Goal: Task Accomplishment & Management: Complete application form

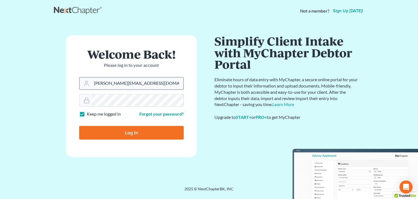
click at [159, 81] on input "[PERSON_NAME][EMAIL_ADDRESS][DOMAIN_NAME]" at bounding box center [138, 83] width 92 height 12
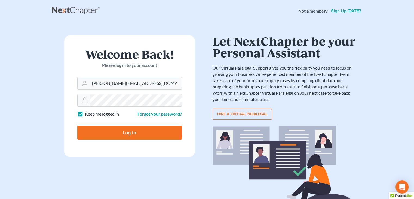
type input "bkdruziako@aol.com"
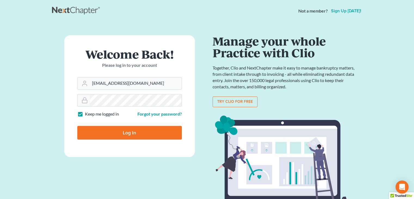
click at [143, 132] on input "Log In" at bounding box center [129, 133] width 105 height 14
type input "Thinking..."
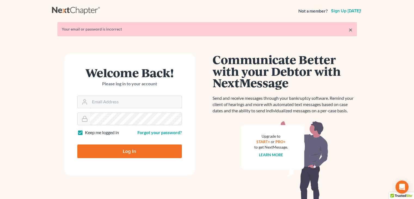
type input "[PERSON_NAME][EMAIL_ADDRESS][DOMAIN_NAME]"
click at [122, 153] on input "Log In" at bounding box center [129, 151] width 105 height 14
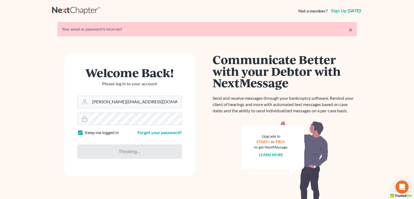
type input "Thinking..."
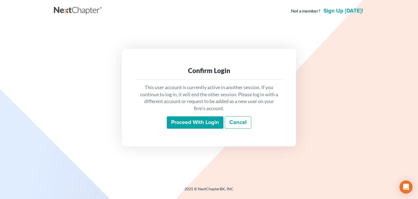
click at [199, 119] on input "Proceed with login" at bounding box center [195, 122] width 57 height 13
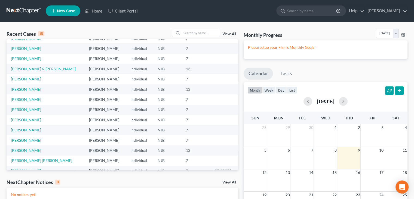
scroll to position [37, 0]
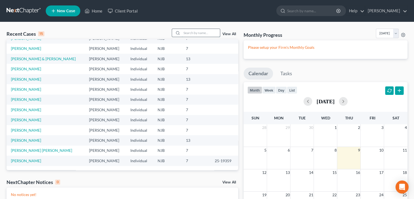
click at [202, 31] on input "search" at bounding box center [201, 33] width 38 height 8
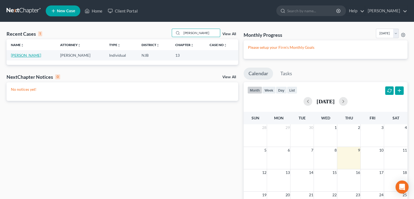
type input "[PERSON_NAME]"
click at [27, 55] on link "[PERSON_NAME]" at bounding box center [26, 55] width 30 height 5
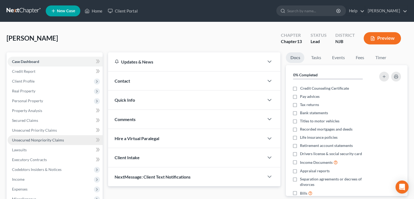
click at [32, 141] on span "Unsecured Nonpriority Claims" at bounding box center [38, 140] width 52 height 5
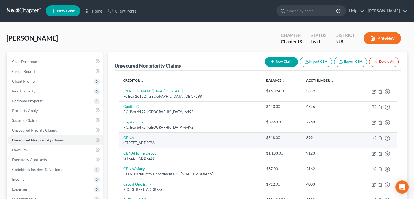
click at [185, 141] on div "PO Box 6497, Sioux Falls, SD 57117" at bounding box center [190, 142] width 134 height 5
click at [129, 136] on link "CBNA" at bounding box center [128, 137] width 11 height 5
select select "43"
select select "2"
select select "0"
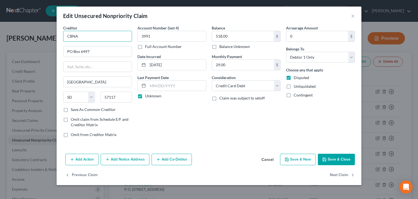
click at [82, 36] on input "CBNA" at bounding box center [97, 36] width 69 height 11
type input "CBNA/Wawa"
click at [335, 158] on button "Save & Close" at bounding box center [336, 159] width 37 height 11
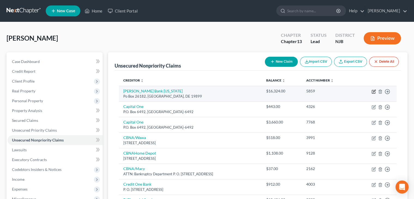
click at [374, 92] on icon "button" at bounding box center [374, 91] width 4 height 4
select select "7"
select select "10"
select select "0"
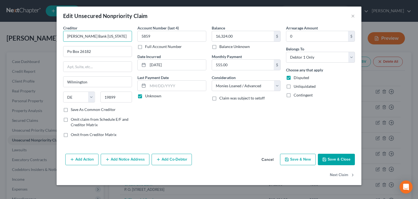
click at [112, 35] on input "Barclay Bank Delaware" at bounding box center [97, 36] width 69 height 11
type input "Barclay Bank Delaware/AAdantage"
click at [332, 160] on button "Save & Close" at bounding box center [336, 159] width 37 height 11
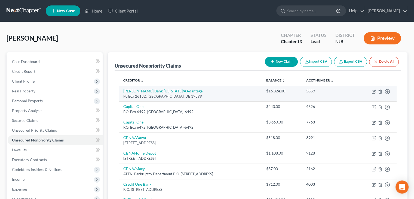
click at [376, 91] on td "Move to D Move to E Move to G Move to Notice Only" at bounding box center [375, 94] width 42 height 16
click at [372, 91] on icon "button" at bounding box center [374, 91] width 4 height 4
select select "7"
select select "10"
select select "0"
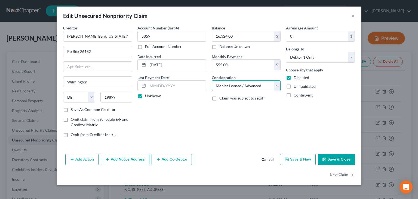
click at [276, 84] on select "Select Cable / Satellite Services Collection Agency Credit Card Debt Debt Couns…" at bounding box center [246, 85] width 69 height 11
select select "2"
click at [212, 80] on select "Select Cable / Satellite Services Collection Agency Credit Card Debt Debt Couns…" at bounding box center [246, 85] width 69 height 11
click at [346, 154] on button "Save & Close" at bounding box center [336, 159] width 37 height 11
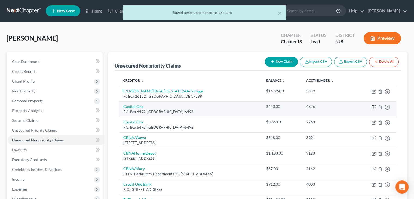
click at [372, 106] on icon "button" at bounding box center [374, 107] width 4 height 4
select select "14"
select select "2"
select select "0"
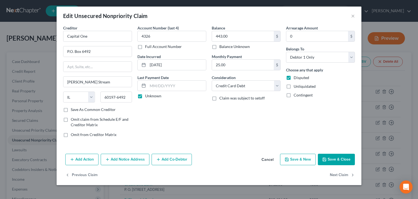
click at [346, 158] on button "Save & Close" at bounding box center [336, 159] width 37 height 11
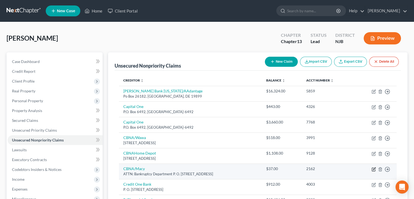
click at [376, 168] on icon "button" at bounding box center [374, 169] width 4 height 4
select select "43"
select select "2"
select select "0"
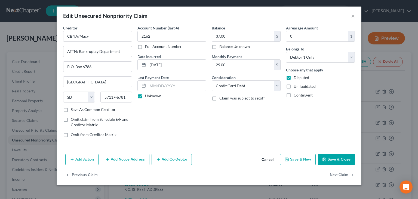
click at [346, 156] on button "Save & Close" at bounding box center [336, 159] width 37 height 11
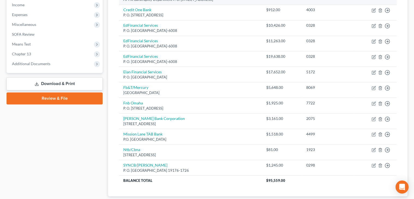
scroll to position [209, 0]
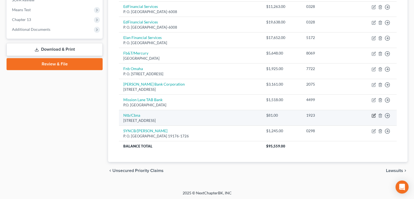
click at [374, 113] on icon "button" at bounding box center [374, 115] width 4 height 4
select select "43"
select select "2"
select select "0"
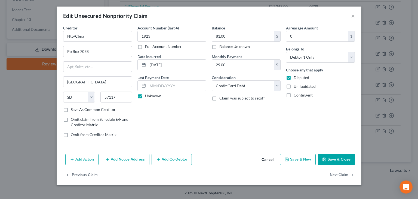
click at [304, 159] on button "Save & New" at bounding box center [298, 159] width 36 height 11
select select "0"
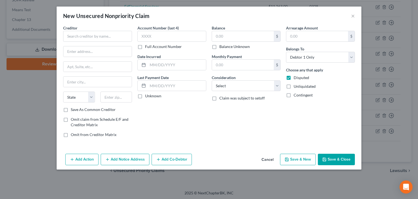
click at [267, 154] on div "Add Action Add Notice Address Add Co-Debtor Cancel Save & New Save & Close" at bounding box center [209, 160] width 305 height 18
click at [267, 155] on button "Cancel" at bounding box center [267, 159] width 21 height 11
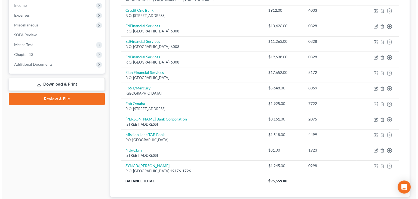
scroll to position [0, 0]
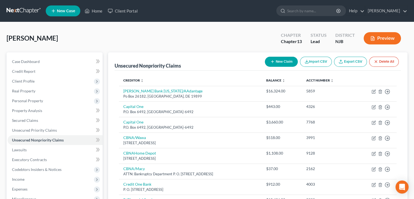
click at [282, 62] on button "New Claim" at bounding box center [281, 62] width 33 height 10
select select "0"
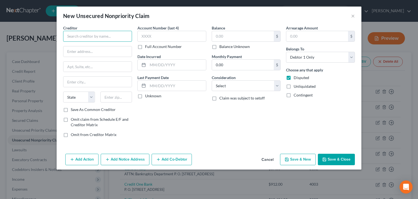
click at [74, 34] on input "text" at bounding box center [97, 36] width 69 height 11
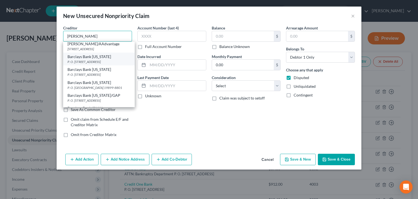
scroll to position [47, 0]
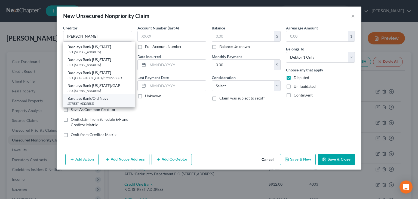
click at [98, 97] on div "Barclays Bank/Old Navy" at bounding box center [99, 98] width 63 height 5
type input "Barclays Bank/Old Navy"
type input "P. O Box 8802"
type input "Wilmington"
select select "7"
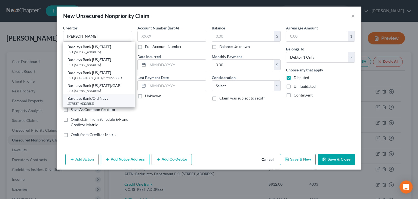
type input "19899"
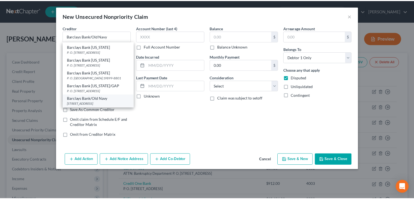
scroll to position [0, 0]
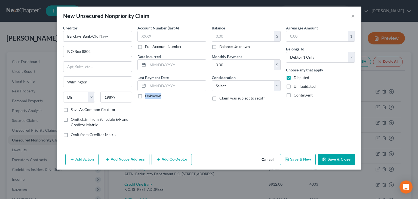
drag, startPoint x: 137, startPoint y: 96, endPoint x: 141, endPoint y: 92, distance: 5.0
click at [145, 96] on label "Unknown" at bounding box center [153, 95] width 16 height 5
click at [156, 35] on input "text" at bounding box center [172, 36] width 69 height 11
type input "0668"
click at [145, 95] on label "Unknown" at bounding box center [153, 95] width 16 height 5
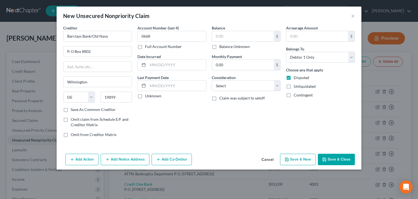
click at [147, 95] on input "Unknown" at bounding box center [149, 95] width 4 height 4
checkbox input "true"
click at [245, 37] on input "text" at bounding box center [243, 36] width 62 height 10
type input "194"
click at [276, 87] on select "Select Cable / Satellite Services Collection Agency Credit Card Debt Debt Couns…" at bounding box center [246, 85] width 69 height 11
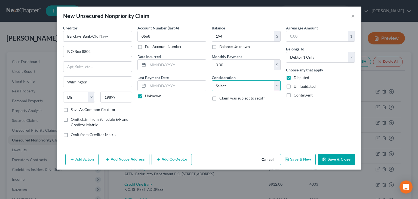
select select "2"
click at [212, 80] on select "Select Cable / Satellite Services Collection Agency Credit Card Debt Debt Couns…" at bounding box center [246, 85] width 69 height 11
click at [332, 159] on button "Save & Close" at bounding box center [336, 159] width 37 height 11
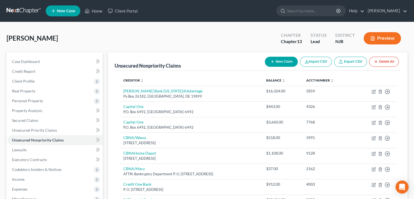
click at [285, 62] on button "New Claim" at bounding box center [281, 62] width 33 height 10
select select "0"
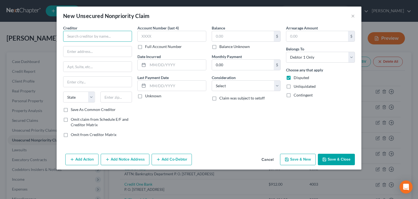
drag, startPoint x: 85, startPoint y: 39, endPoint x: 85, endPoint y: 36, distance: 3.6
click at [85, 37] on input "text" at bounding box center [97, 36] width 69 height 11
type input "FBN Omaha"
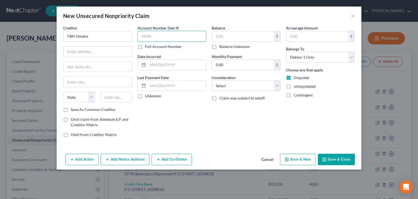
click at [142, 36] on input "text" at bounding box center [172, 36] width 69 height 11
type input "1275"
click at [145, 95] on label "Unknown" at bounding box center [153, 95] width 16 height 5
click at [147, 95] on input "Unknown" at bounding box center [149, 95] width 4 height 4
checkbox input "true"
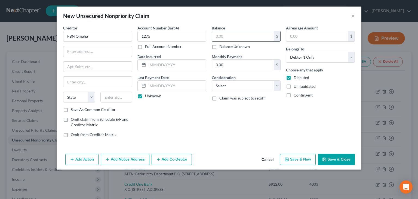
click at [236, 36] on input "text" at bounding box center [243, 36] width 62 height 10
type input "2,403"
click at [220, 84] on select "Select Cable / Satellite Services Collection Agency Credit Card Debt Debt Couns…" at bounding box center [246, 85] width 69 height 11
select select "2"
click at [212, 80] on select "Select Cable / Satellite Services Collection Agency Credit Card Debt Debt Couns…" at bounding box center [246, 85] width 69 height 11
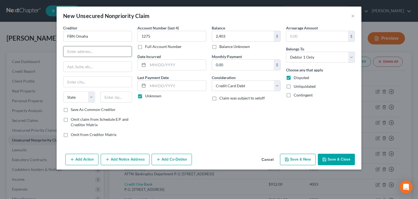
click at [79, 51] on input "text" at bounding box center [97, 51] width 68 height 10
type input "P. O. Box 3696"
click at [75, 86] on input "text" at bounding box center [97, 82] width 68 height 10
type input "Omaha"
click at [48, 103] on div "New Unsecured Nonpriority Claim × Creditor * FBN Omaha P. O. Box 3696 Omaha Sta…" at bounding box center [209, 99] width 418 height 199
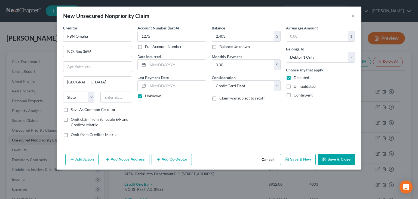
click at [0, 164] on div "New Unsecured Nonpriority Claim × Creditor * FBN Omaha P. O. Box 3696 Omaha Sta…" at bounding box center [209, 99] width 418 height 199
click at [87, 98] on select "State AL AK AR AZ CA CO CT DE DC FL GA GU HI ID IL IN IA KS KY LA ME MD MA MI M…" at bounding box center [79, 97] width 32 height 11
select select "30"
click at [63, 92] on select "State AL AK AR AZ CA CO CT DE DC FL GA GU HI ID IL IN IA KS KY LA ME MD MA MI M…" at bounding box center [79, 97] width 32 height 11
click at [109, 99] on input "text" at bounding box center [116, 97] width 32 height 11
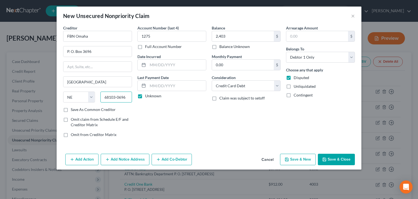
type input "68103-0696"
click at [336, 160] on button "Save & Close" at bounding box center [336, 159] width 37 height 11
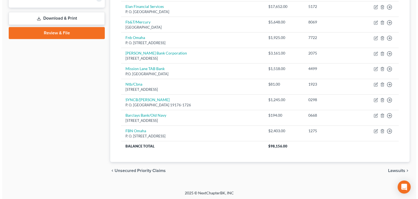
scroll to position [66, 0]
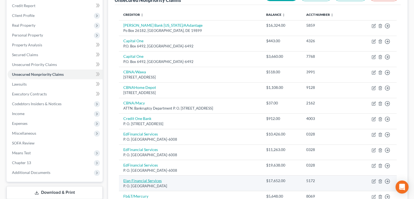
click at [155, 181] on link "Elan Financial Services" at bounding box center [142, 180] width 38 height 5
select select "26"
select select "2"
select select "0"
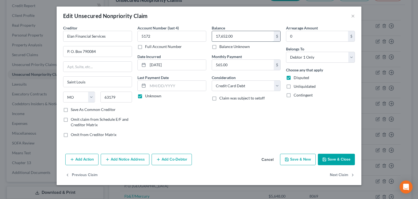
click at [245, 38] on input "17,652.00" at bounding box center [243, 36] width 62 height 10
type input "22,195"
click at [121, 160] on button "Add Notice Address" at bounding box center [125, 159] width 49 height 11
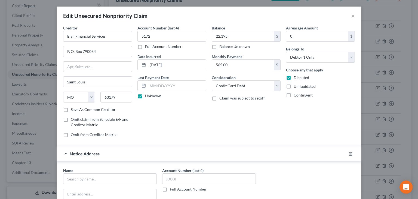
scroll to position [109, 0]
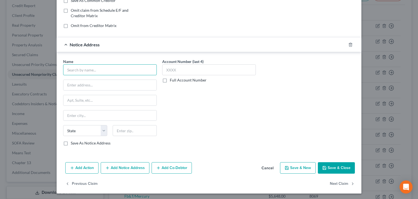
click at [88, 69] on input "text" at bounding box center [110, 69] width 94 height 11
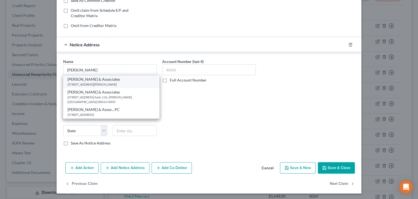
click at [92, 83] on div "1020 Laurel Oak Road, Suite 303, Voorhees, NJ 08043-3505" at bounding box center [112, 84] width 88 height 5
type input "Zwicker & Associates"
type input "1020 Laurel Oak Road, Suite 303"
type input "Voorhees"
select select "33"
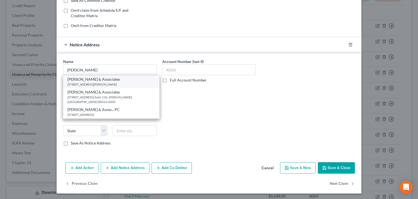
type input "08043-3505"
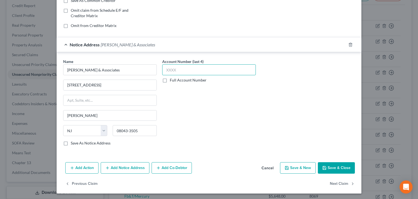
click at [167, 71] on input "text" at bounding box center [209, 69] width 94 height 11
type input "CUM"
click at [170, 78] on label "Full Account Number" at bounding box center [188, 79] width 37 height 5
click at [172, 78] on input "Full Account Number" at bounding box center [174, 79] width 4 height 4
click at [173, 66] on input "CUM" at bounding box center [209, 69] width 94 height 11
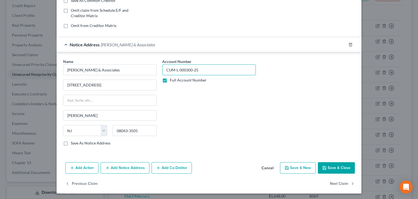
type input "CUM-L-000300-25"
click at [336, 166] on button "Save & Close" at bounding box center [336, 167] width 37 height 11
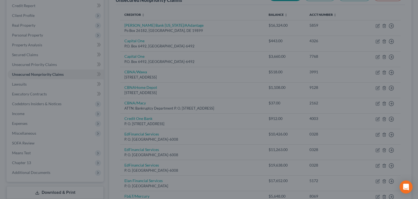
type input "22,195.00"
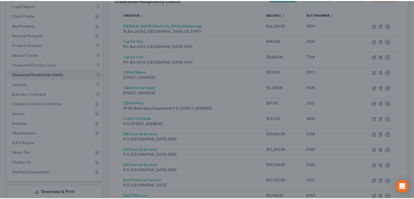
scroll to position [0, 0]
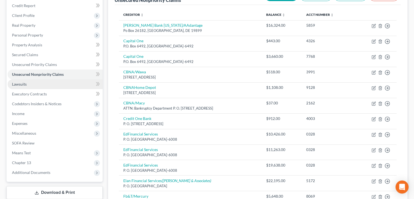
click at [20, 84] on span "Lawsuits" at bounding box center [19, 84] width 15 height 5
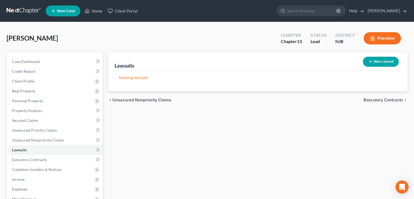
click at [379, 61] on button "New Lawsuit" at bounding box center [381, 62] width 36 height 10
select select "0"
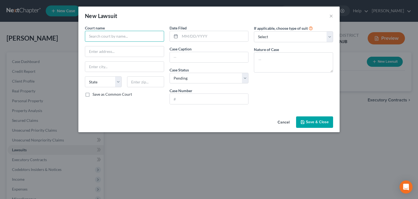
click at [112, 34] on input "text" at bounding box center [124, 36] width 79 height 11
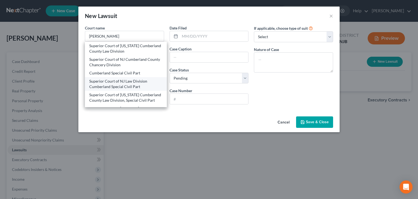
click at [134, 83] on div "Superior Court of NJ Law Division Cumberland Special Civil Part" at bounding box center [125, 83] width 73 height 11
type input "Superior Court of NJ Law Division Cumberland Special Civil Part"
type input "60 W. Broad St."
type input "Bridgeton"
select select "33"
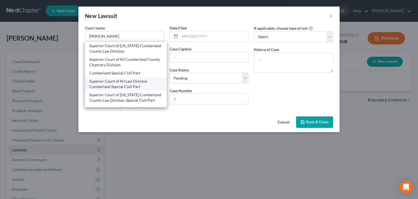
type input "08302"
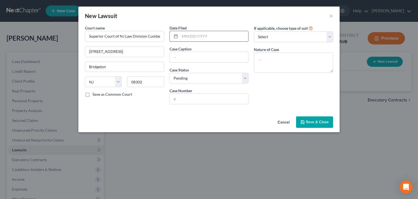
click at [195, 37] on input "text" at bounding box center [214, 36] width 69 height 10
type input "05/06/2025"
click at [200, 57] on input "text" at bounding box center [209, 57] width 79 height 10
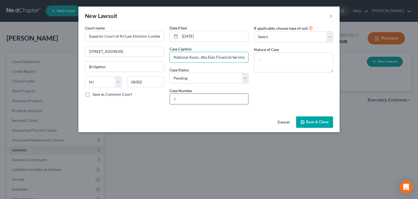
type input "U.S. Bank National Assoc. dba Elan Financial Services"
click at [205, 98] on input "text" at bounding box center [209, 99] width 79 height 10
type input "CUM-L-000300-25"
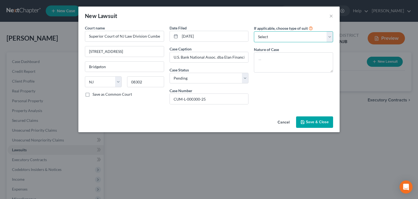
click at [327, 36] on select "Select Repossession Garnishment Foreclosure Attached, Seized, Or Levied Other" at bounding box center [293, 36] width 79 height 11
select select "4"
click at [254, 31] on select "Select Repossession Garnishment Foreclosure Attached, Seized, Or Levied Other" at bounding box center [293, 36] width 79 height 11
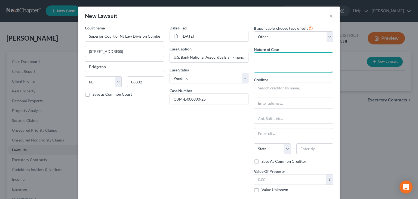
click at [271, 65] on textarea at bounding box center [293, 62] width 79 height 20
type textarea "ContractDispute"
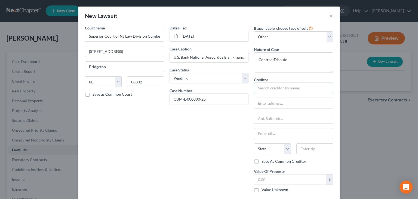
click at [270, 90] on input "text" at bounding box center [293, 88] width 79 height 11
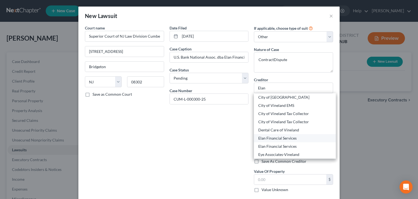
click at [289, 138] on div "Elan Financial Services" at bounding box center [294, 137] width 73 height 5
type input "Elan Financial Services"
type input "P. O. Box 6335"
type input "Fargo"
select select "29"
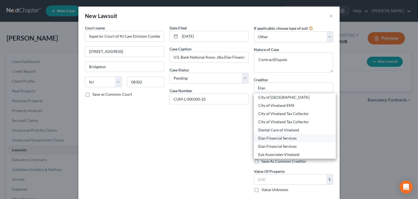
type input "58125-6335"
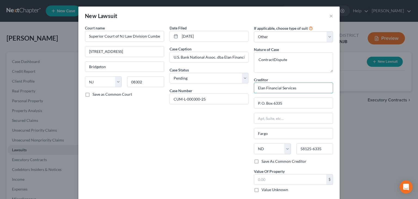
click at [297, 89] on input "Elan Financial Services" at bounding box center [293, 88] width 79 height 11
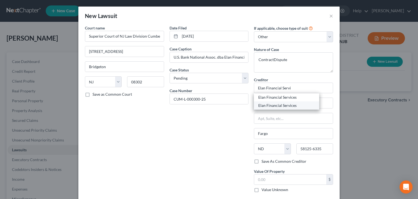
click at [289, 105] on div "Elan Financial Services" at bounding box center [286, 105] width 57 height 5
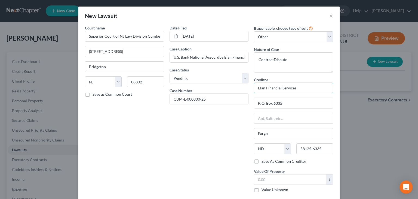
click at [296, 87] on input "Elan Financial Services" at bounding box center [293, 88] width 79 height 11
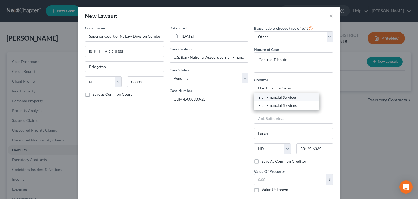
click at [291, 98] on div "Elan Financial Services" at bounding box center [286, 97] width 57 height 5
type input "Elan Financial Services"
type input "P. O. Box 790084"
type input "Saint Louis"
select select "26"
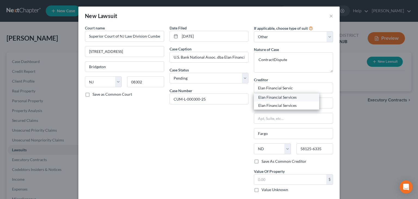
type input "63179"
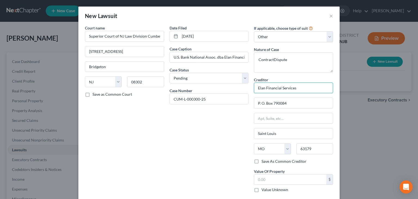
click at [294, 89] on input "Elan Financial Services" at bounding box center [293, 88] width 79 height 11
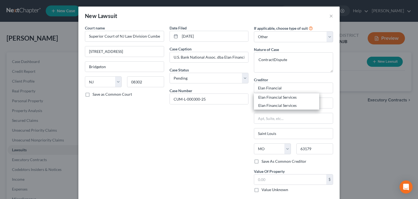
click at [334, 127] on div "Court name * Superior Court of NJ Law Division Cumberland Special Civil Part 60…" at bounding box center [208, 113] width 261 height 177
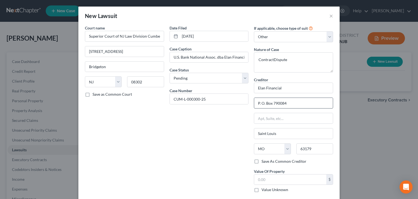
type input "Elan Financial"
click at [288, 104] on input "P. O. Box 790084" at bounding box center [293, 103] width 79 height 10
click at [277, 104] on input "P. O. Box" at bounding box center [293, 103] width 79 height 10
type input "P. O. Box 790084"
click at [266, 179] on input "text" at bounding box center [290, 179] width 72 height 10
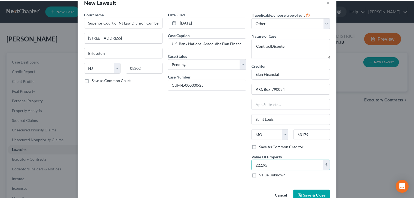
scroll to position [27, 0]
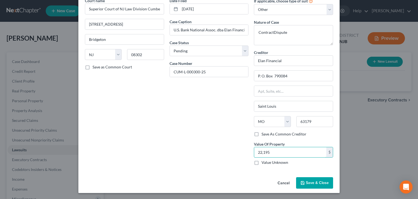
type input "22,195"
click at [324, 180] on span "Save & Close" at bounding box center [317, 182] width 23 height 5
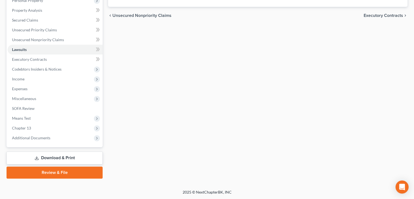
scroll to position [0, 0]
